Goal: Find specific page/section: Find specific page/section

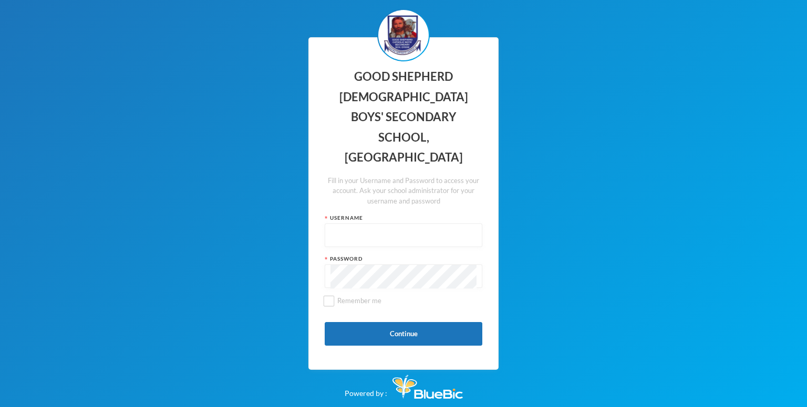
click at [591, 231] on div "GOOD SHEPHERD [DEMOGRAPHIC_DATA] BOYS' SECONDARY SCHOOL, OYEDE Fill in your Use…" at bounding box center [403, 203] width 807 height 407
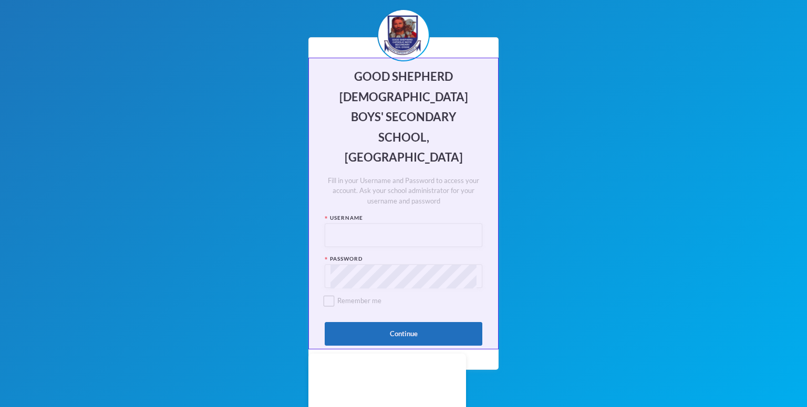
click at [479, 70] on div "GOOD SHEPHERD [DEMOGRAPHIC_DATA] BOYS' SECONDARY SCHOOL, OYEDE Fill in your Use…" at bounding box center [403, 203] width 190 height 333
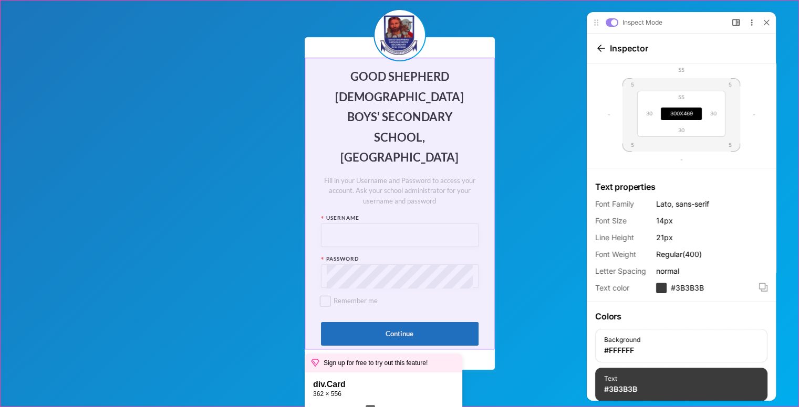
click at [481, 75] on div "GOOD SHEPHERD [DEMOGRAPHIC_DATA] BOYS' SECONDARY SCHOOL, OYEDE Fill in your Use…" at bounding box center [400, 203] width 190 height 333
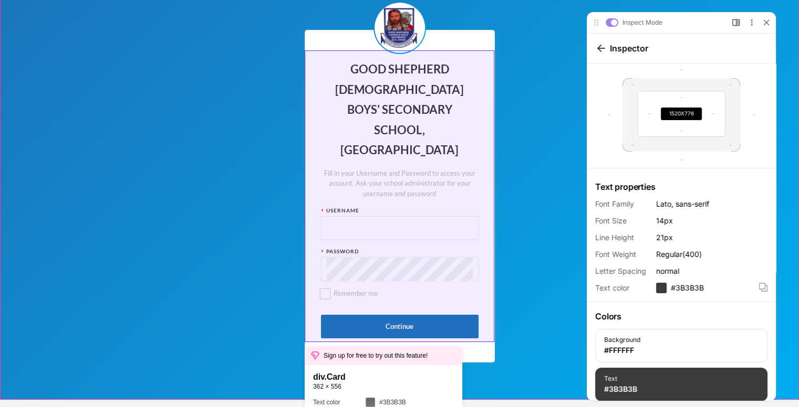
click at [458, 326] on div "GOOD SHEPHERD [DEMOGRAPHIC_DATA] BOYS' SECONDARY SCHOOL, OYEDE Fill in your Use…" at bounding box center [400, 196] width 190 height 333
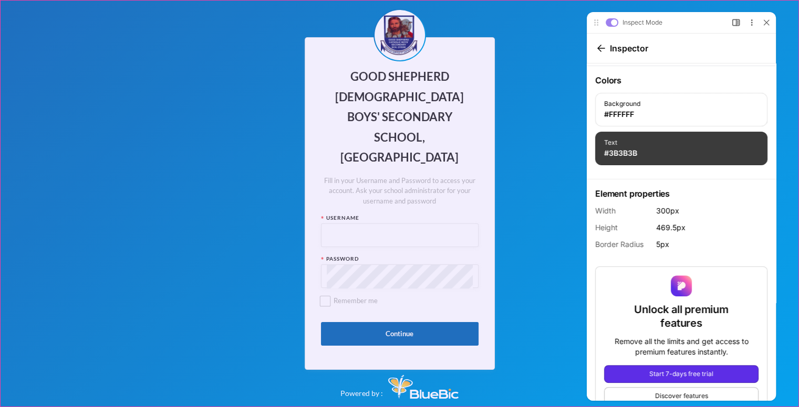
click at [199, 162] on div "GOOD SHEPHERD [DEMOGRAPHIC_DATA] BOYS' SECONDARY SCHOOL, OYEDE Fill in your Use…" at bounding box center [399, 203] width 799 height 407
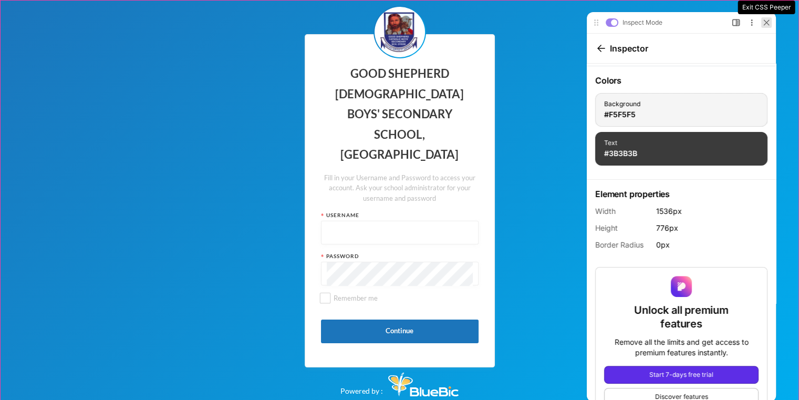
click at [763, 25] on icon at bounding box center [766, 22] width 6 height 6
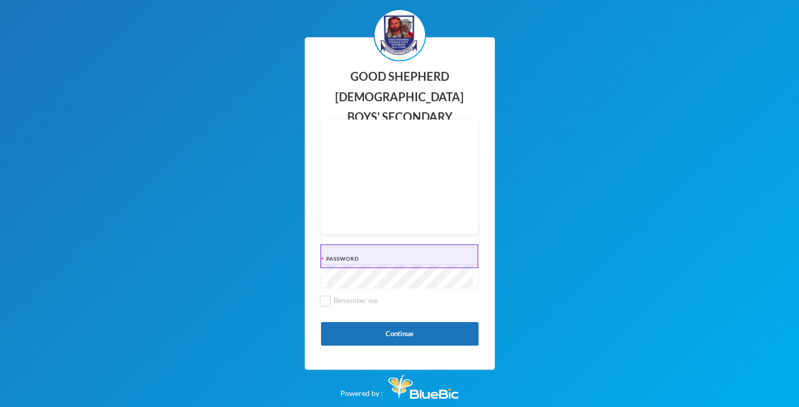
click at [475, 265] on div at bounding box center [400, 277] width 158 height 24
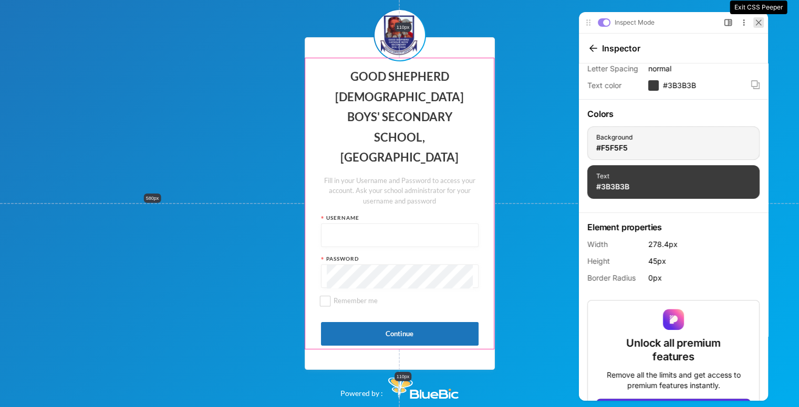
click at [760, 22] on icon at bounding box center [758, 22] width 6 height 6
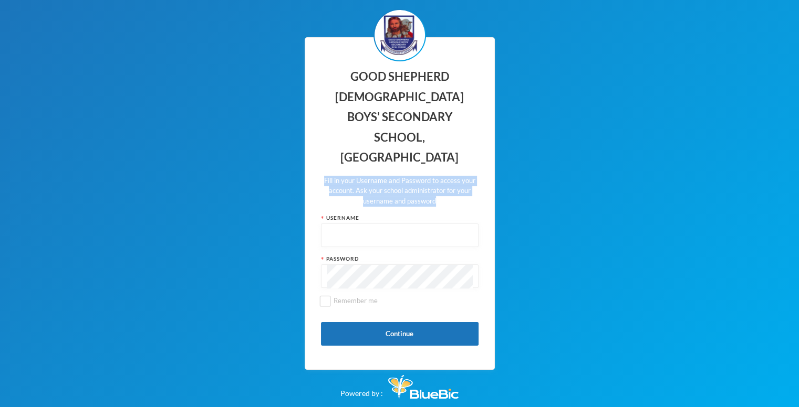
drag, startPoint x: 439, startPoint y: 182, endPoint x: 323, endPoint y: 162, distance: 117.7
click at [323, 176] on div "Fill in your Username and Password to access your account. Ask your school admi…" at bounding box center [400, 191] width 158 height 31
copy div "Fill in your Username and Password to access your account. Ask your school admi…"
click at [531, 116] on div "GOOD SHEPHERD [DEMOGRAPHIC_DATA] BOYS' SECONDARY SCHOOL, OYEDE Fill in your Use…" at bounding box center [399, 203] width 799 height 407
click at [374, 224] on input "text" at bounding box center [400, 236] width 146 height 24
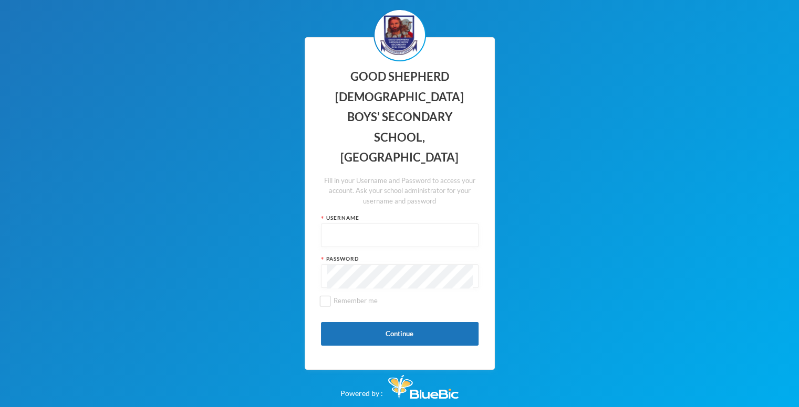
click at [374, 224] on input "text" at bounding box center [400, 236] width 146 height 24
click at [372, 224] on input "text" at bounding box center [400, 236] width 146 height 24
